Goal: Task Accomplishment & Management: Complete application form

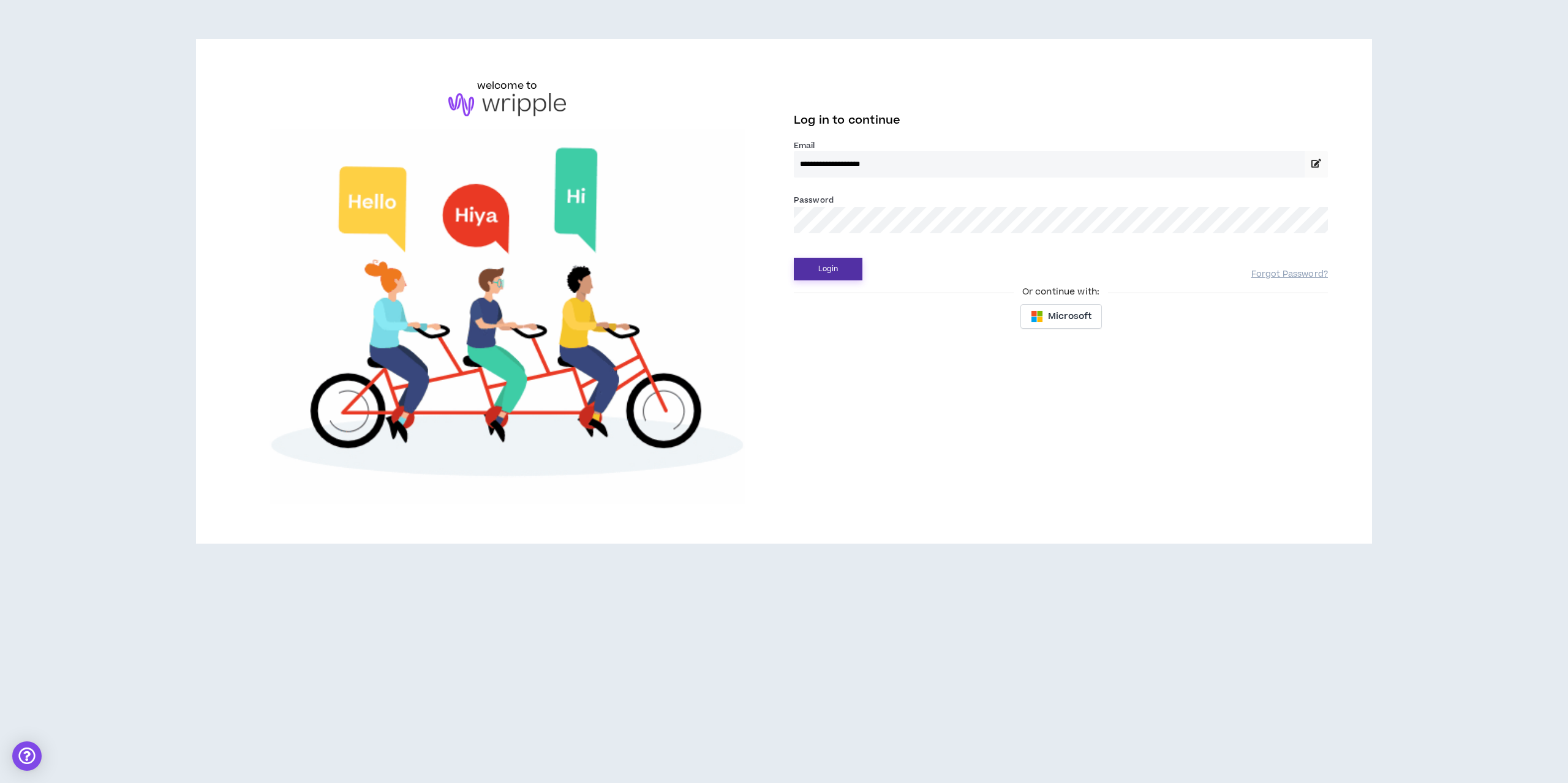
click at [821, 272] on button "Login" at bounding box center [828, 269] width 69 height 22
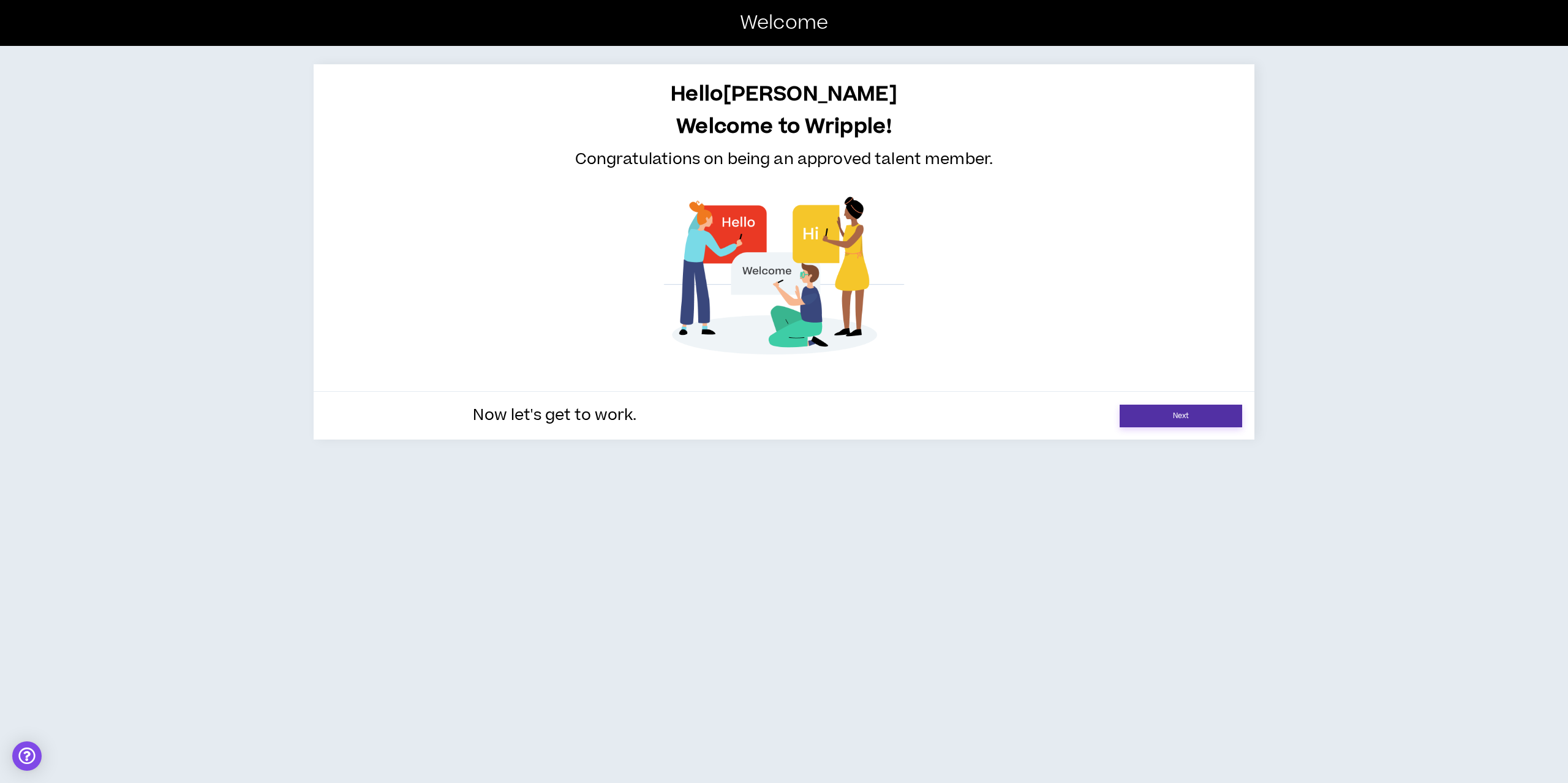
click at [1146, 422] on link "Next" at bounding box center [1181, 415] width 122 height 22
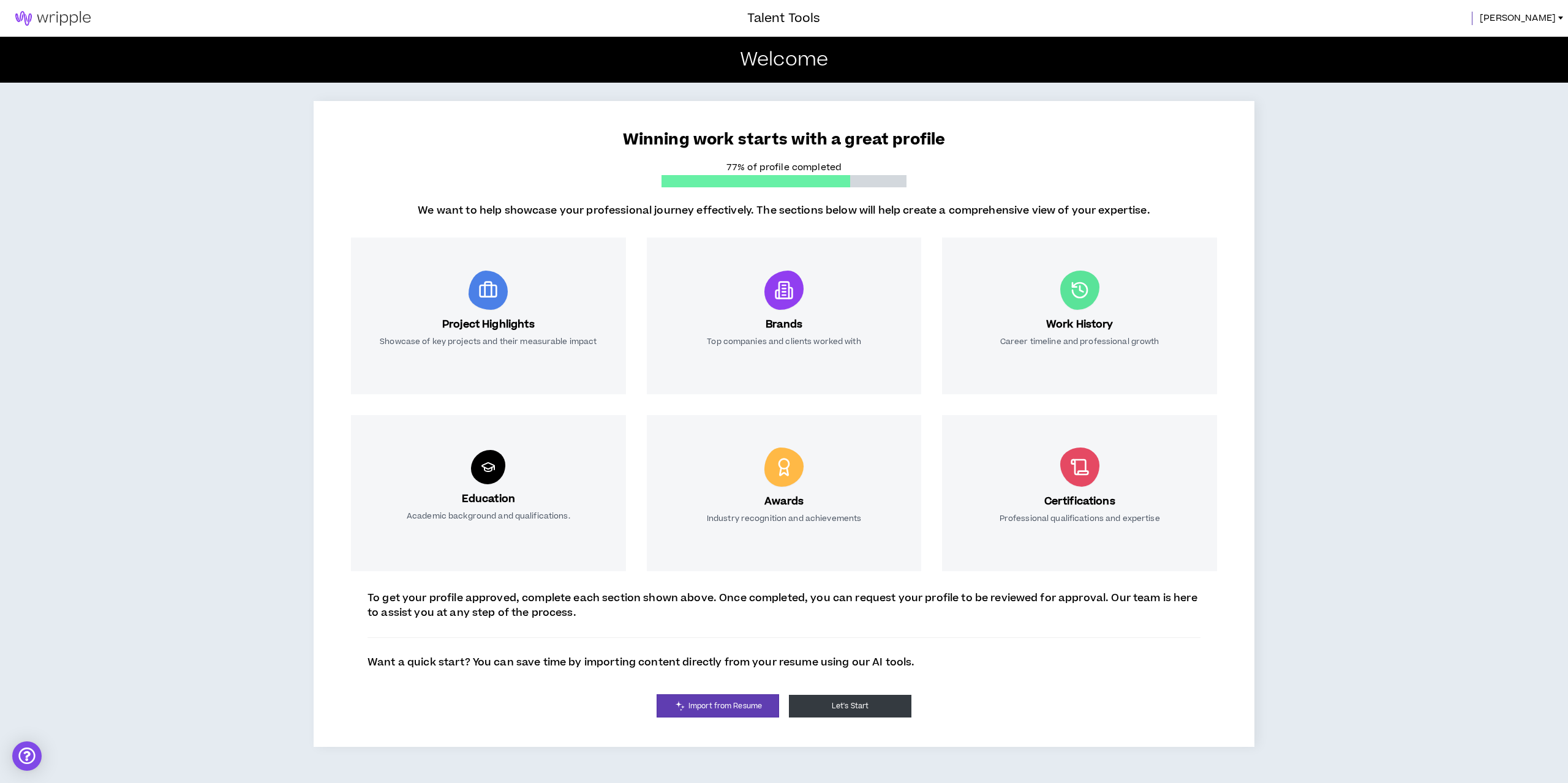
click at [832, 711] on button "Let's Start" at bounding box center [850, 706] width 122 height 22
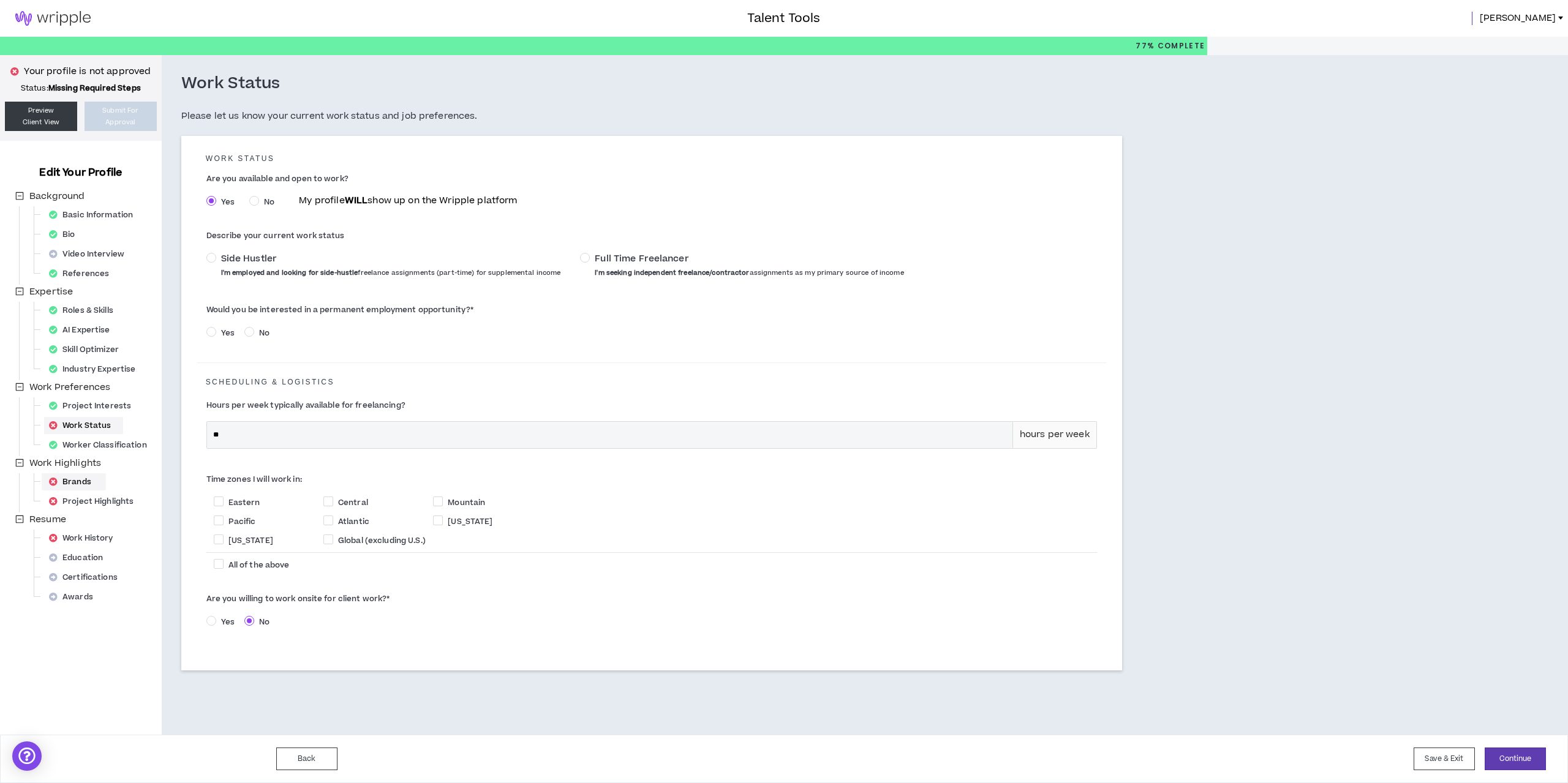
click at [70, 483] on div "Brands" at bounding box center [74, 482] width 59 height 17
